Goal: Obtain resource: Download file/media

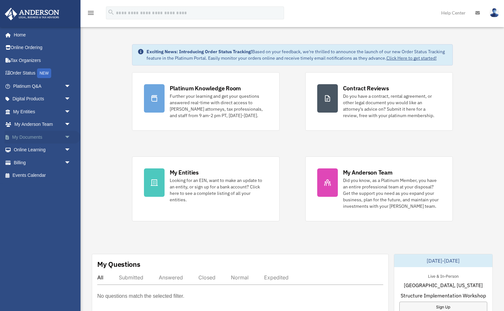
click at [41, 139] on link "My Documents arrow_drop_down" at bounding box center [43, 137] width 76 height 13
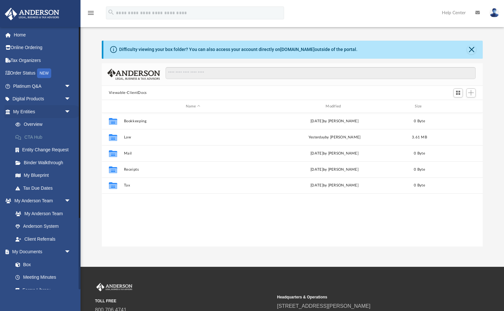
scroll to position [146, 381]
click at [26, 266] on link "Box" at bounding box center [45, 264] width 72 height 13
click at [26, 264] on link "Box" at bounding box center [45, 264] width 72 height 13
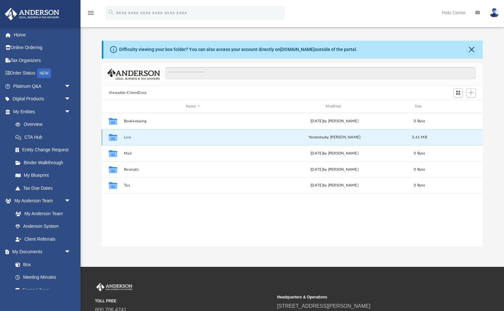
click at [127, 135] on button "Law" at bounding box center [193, 137] width 139 height 4
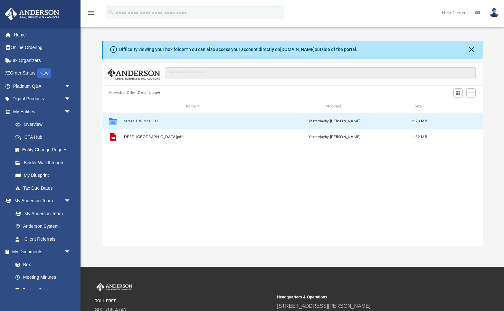
click at [139, 120] on button "Strata Utilities, LLC" at bounding box center [193, 121] width 139 height 4
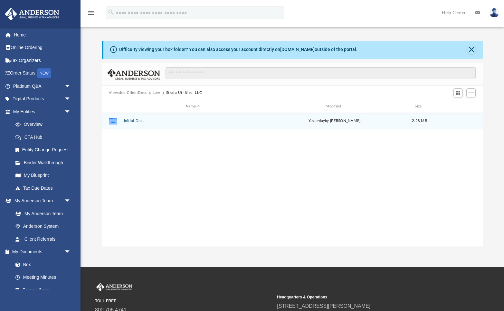
click at [139, 120] on button "Initial Docs" at bounding box center [193, 121] width 139 height 4
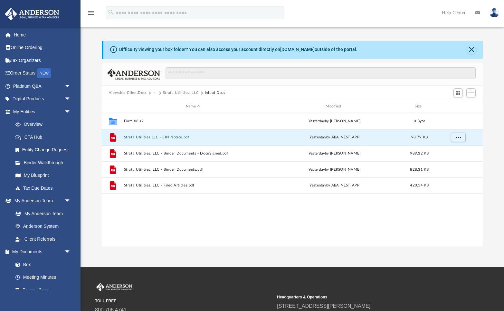
click at [137, 137] on button "Strata Utilities LLC - EIN Notice.pdf" at bounding box center [193, 137] width 139 height 4
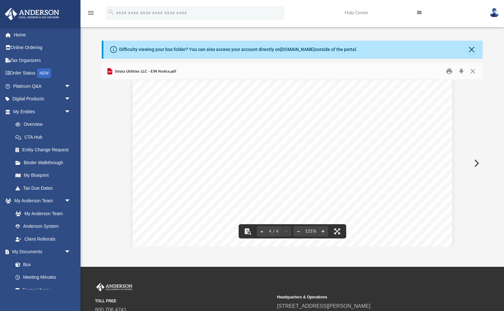
scroll to position [1683, 0]
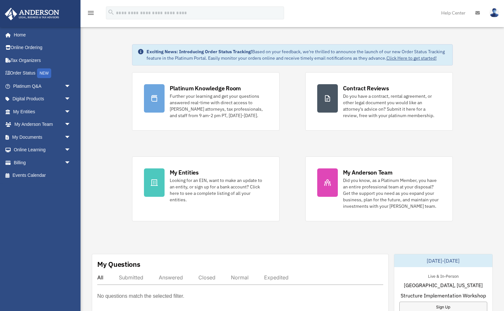
click at [68, 111] on span "arrow_drop_down" at bounding box center [70, 111] width 13 height 13
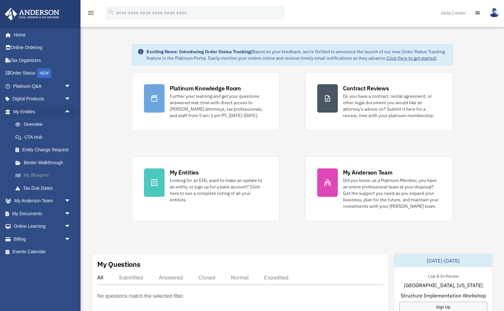
click at [27, 175] on link "My Blueprint" at bounding box center [45, 175] width 72 height 13
